Goal: Navigation & Orientation: Find specific page/section

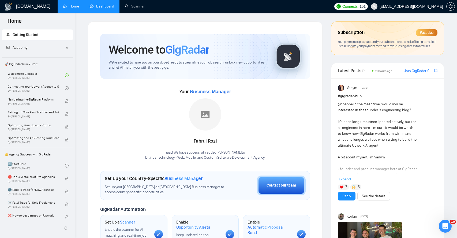
click at [107, 8] on link "Dashboard" at bounding box center [102, 6] width 24 height 5
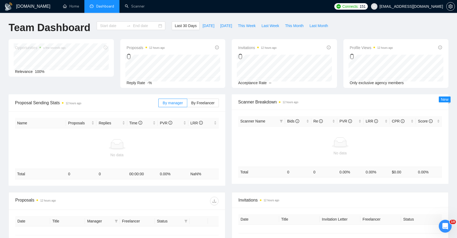
type input "2025-09-10"
type input "2025-10-10"
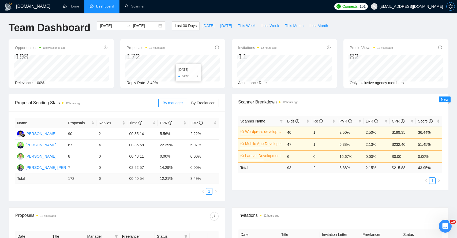
click at [451, 7] on icon "setting" at bounding box center [451, 6] width 4 height 4
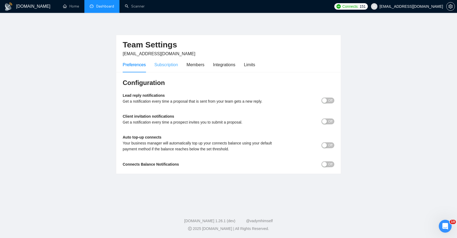
click at [168, 68] on div "Subscription" at bounding box center [166, 64] width 24 height 15
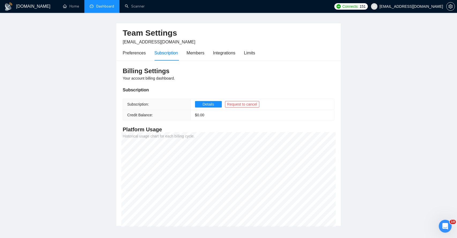
scroll to position [5, 0]
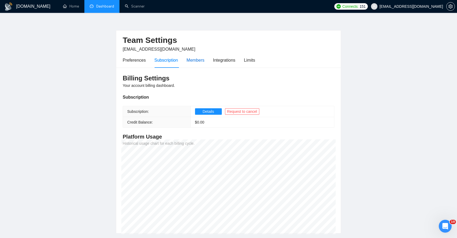
click at [195, 62] on div "Members" at bounding box center [196, 60] width 18 height 7
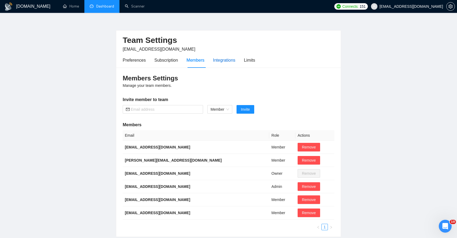
click at [219, 60] on div "Integrations" at bounding box center [224, 60] width 23 height 7
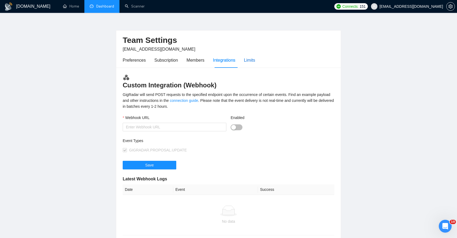
click at [252, 61] on div "Limits" at bounding box center [249, 60] width 11 height 7
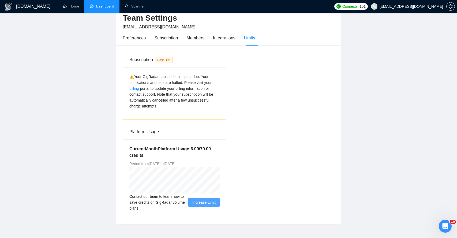
scroll to position [27, 0]
click at [135, 88] on link "billing" at bounding box center [135, 88] width 10 height 4
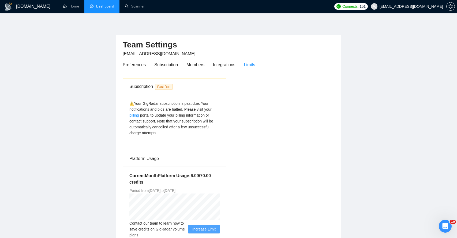
click at [101, 9] on link "Dashboard" at bounding box center [102, 6] width 24 height 5
